Goal: Navigation & Orientation: Go to known website

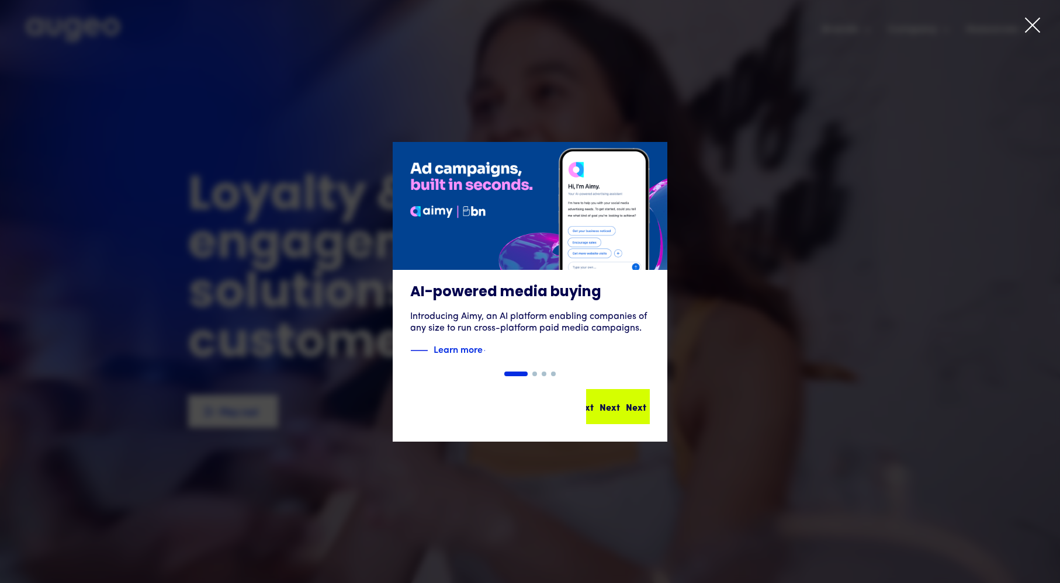
click at [616, 400] on div "Next" at bounding box center [609, 407] width 20 height 14
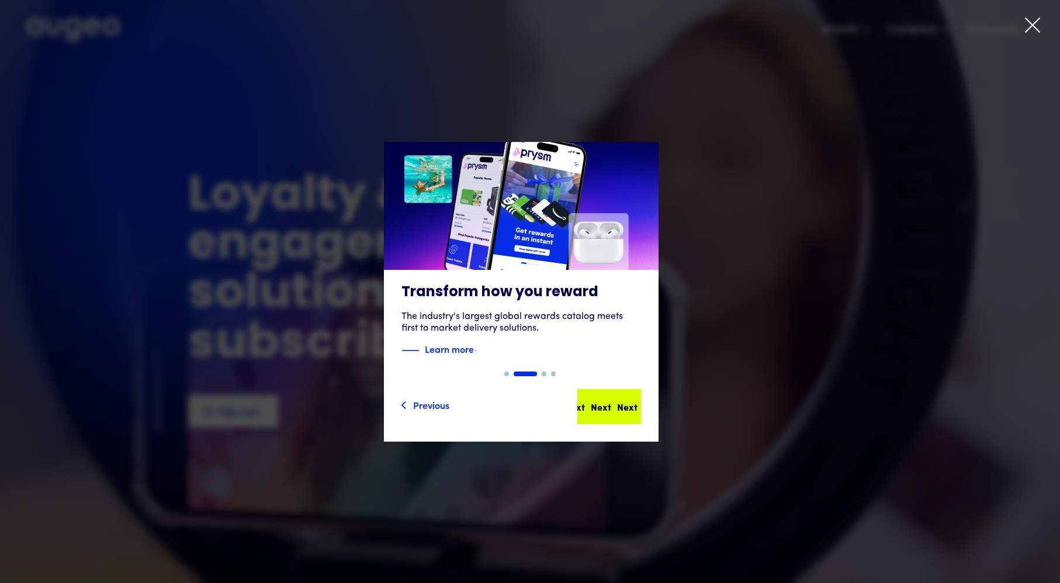
click at [617, 401] on div "Next" at bounding box center [627, 407] width 20 height 14
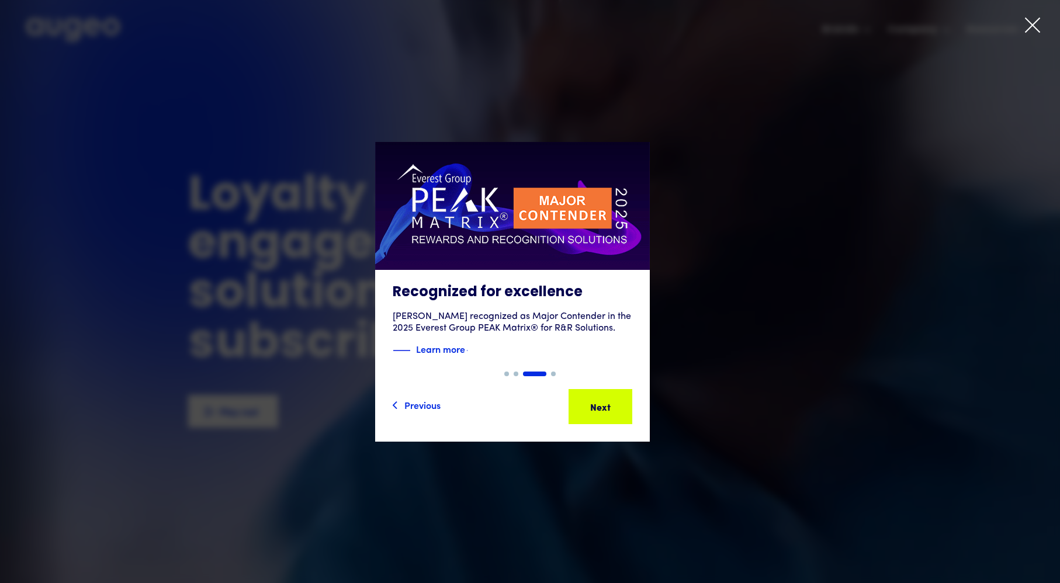
click at [1032, 18] on icon at bounding box center [1032, 25] width 18 height 18
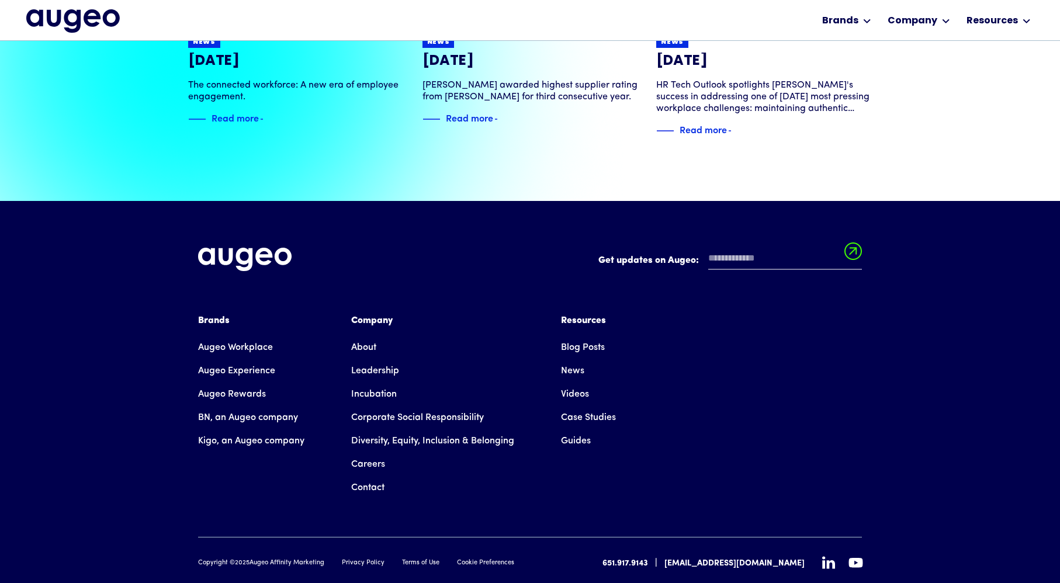
scroll to position [2669, 0]
